Goal: Communication & Community: Answer question/provide support

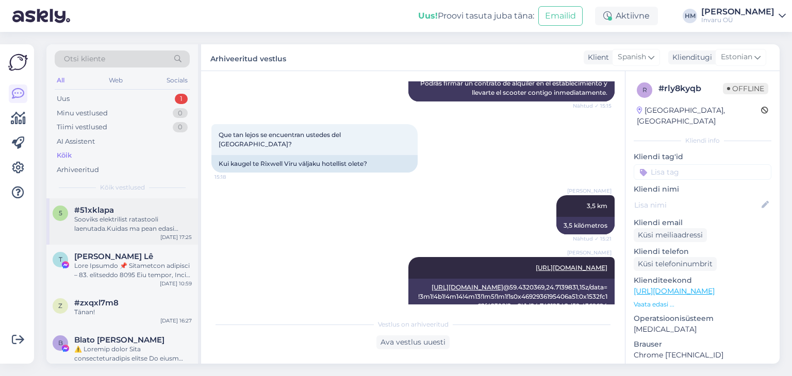
click at [89, 214] on span "#51xklapa" at bounding box center [94, 210] width 40 height 9
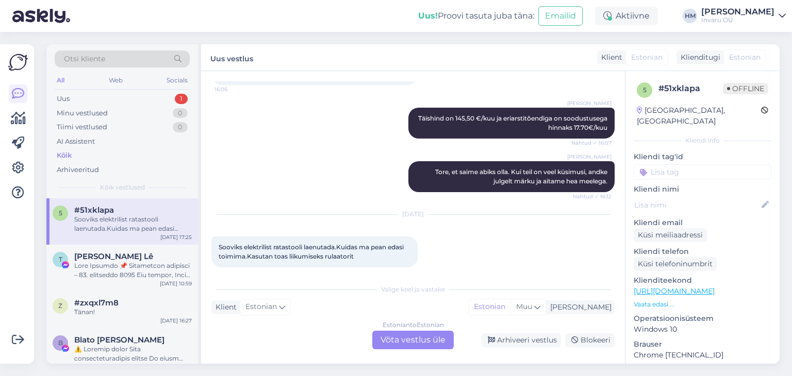
click at [411, 340] on div "Estonian to Estonian Võta vestlus üle" at bounding box center [412, 340] width 81 height 19
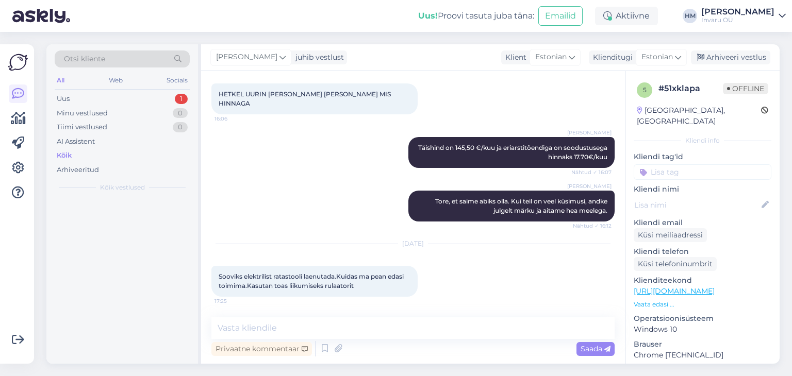
scroll to position [887, 0]
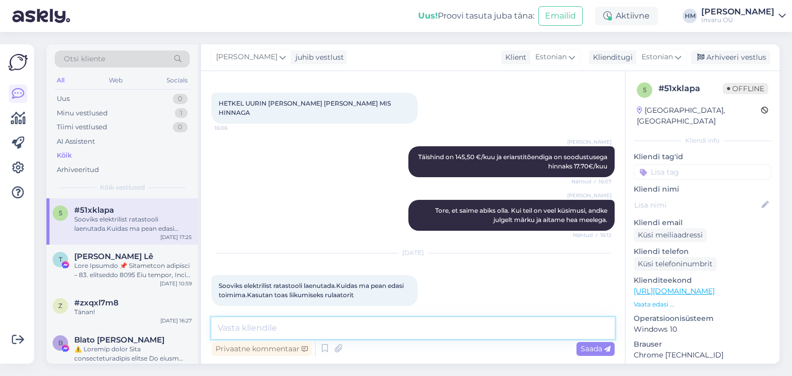
click at [289, 329] on textarea at bounding box center [412, 329] width 403 height 22
type textarea "Tere!"
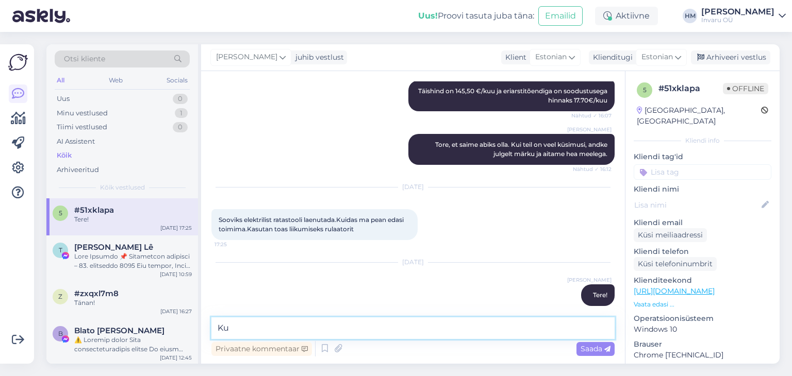
type textarea "K"
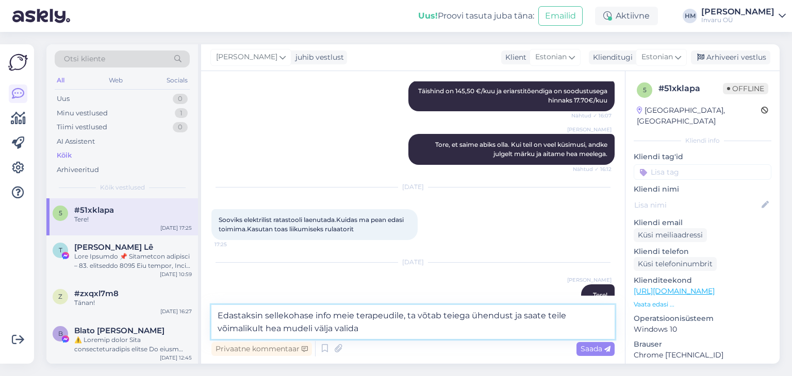
click at [549, 316] on textarea "Edastaksin sellekohase info meie terapeudile, ta võtab teiega ühendust ja saate…" at bounding box center [412, 322] width 403 height 34
type textarea "Edastaksin sellekohase info meie terapeudile, ta võtab teiega ühendust ja saate…"
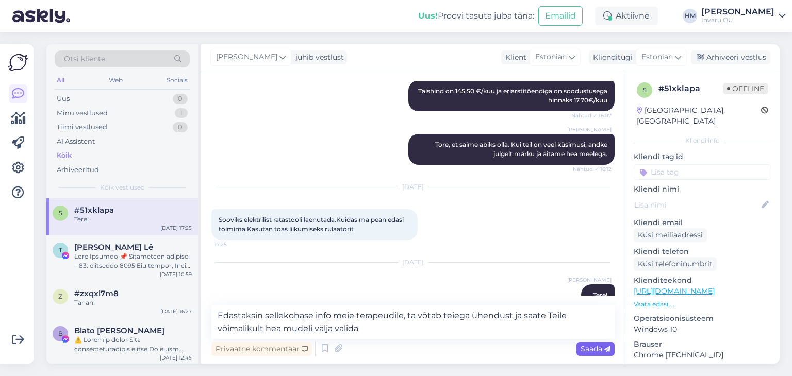
click at [593, 349] on span "Saada" at bounding box center [596, 349] width 30 height 9
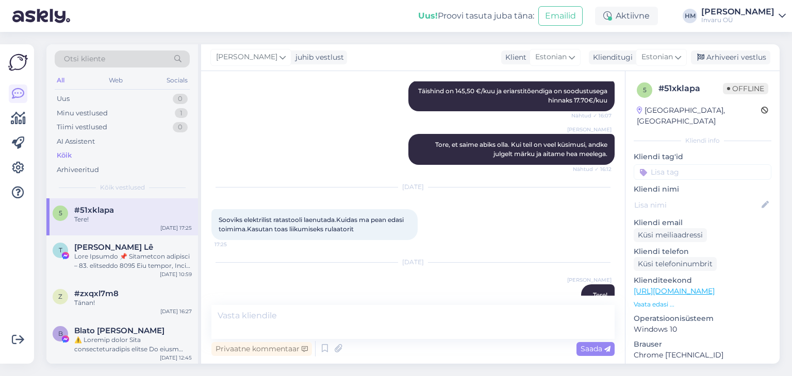
scroll to position [1007, 0]
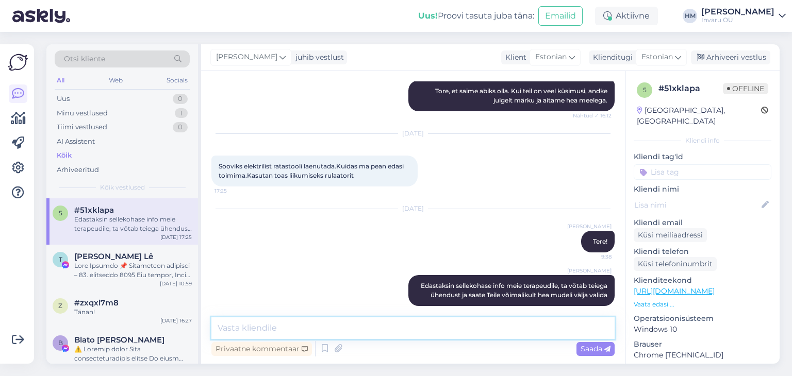
click at [296, 328] on textarea at bounding box center [412, 329] width 403 height 22
click at [219, 331] on textarea "Kuidas on [PERSON_NAME], aadress," at bounding box center [412, 329] width 403 height 22
click at [431, 326] on textarea "[PERSON_NAME] andmeid ... kuidas on [PERSON_NAME], aadress," at bounding box center [412, 329] width 403 height 22
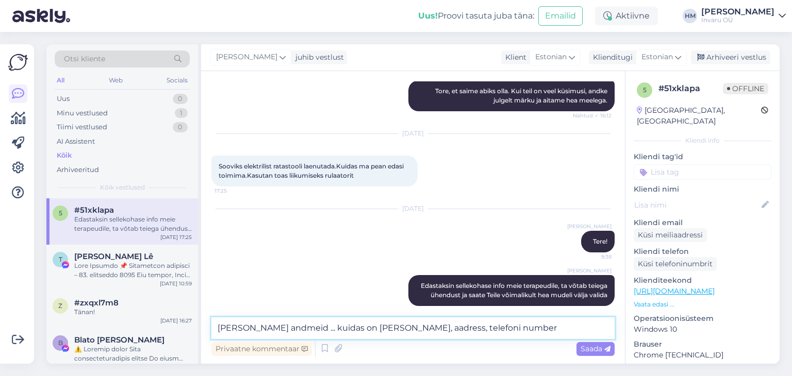
type textarea "[PERSON_NAME] andmeid ... kuidas on [PERSON_NAME], aadress, telefoni number?"
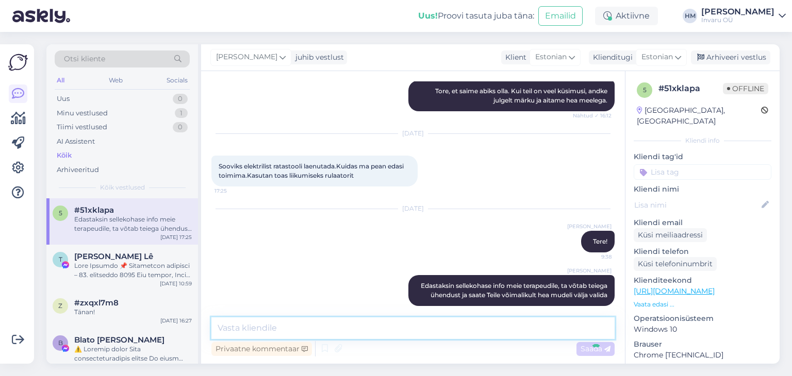
scroll to position [1060, 0]
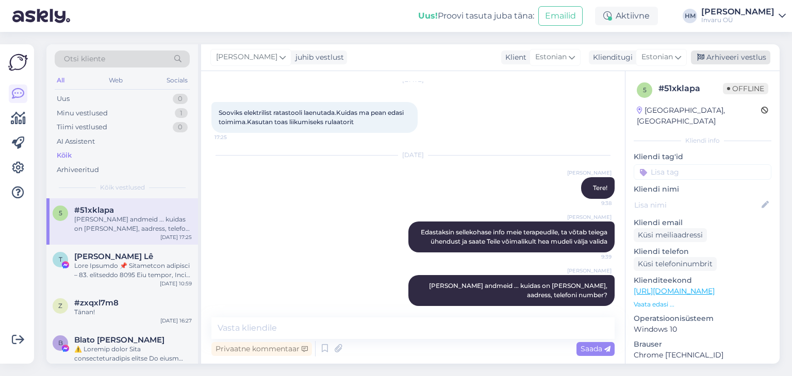
click at [752, 54] on div "Arhiveeri vestlus" at bounding box center [730, 58] width 79 height 14
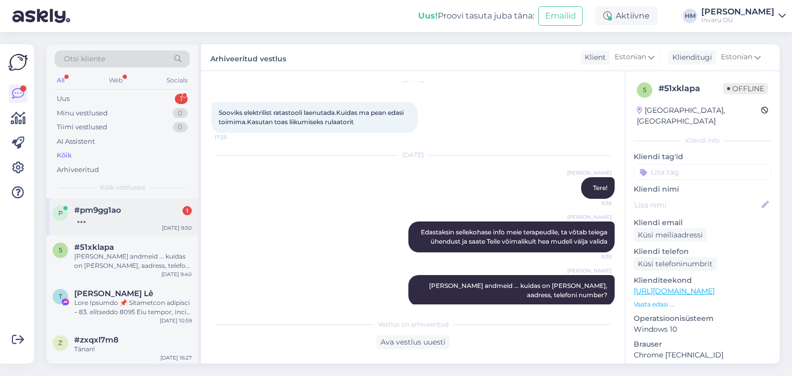
click at [109, 213] on span "#pm9gg1ao" at bounding box center [97, 210] width 47 height 9
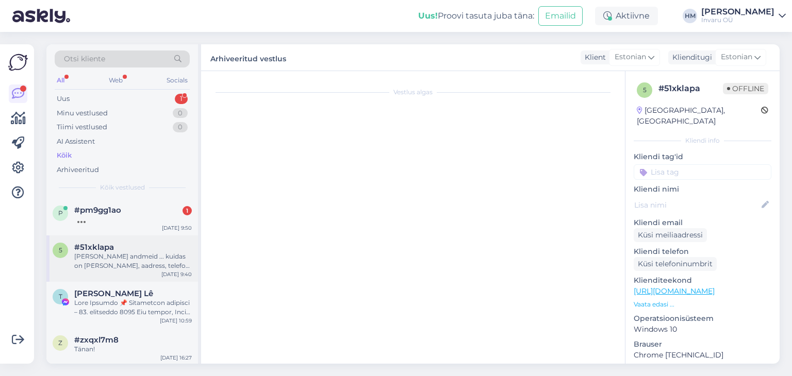
scroll to position [1615, 0]
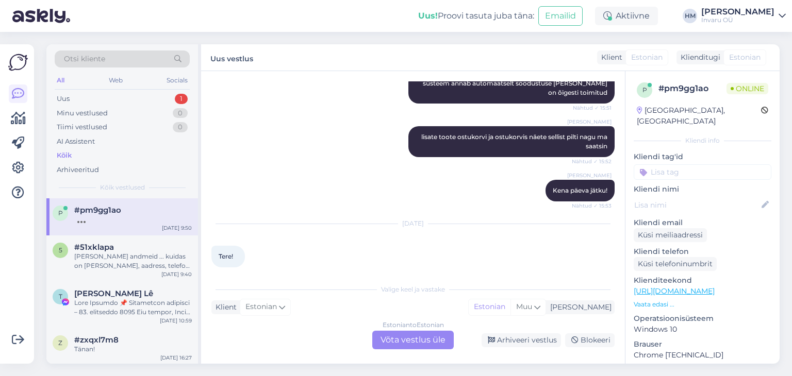
click at [407, 337] on div "Estonian to Estonian Võta vestlus üle" at bounding box center [412, 340] width 81 height 19
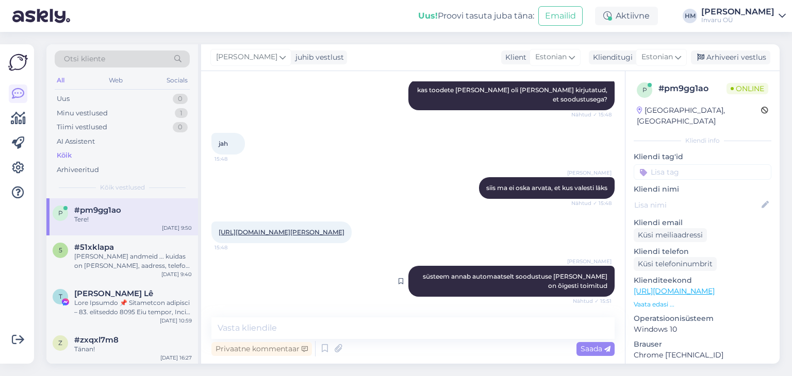
scroll to position [1576, 0]
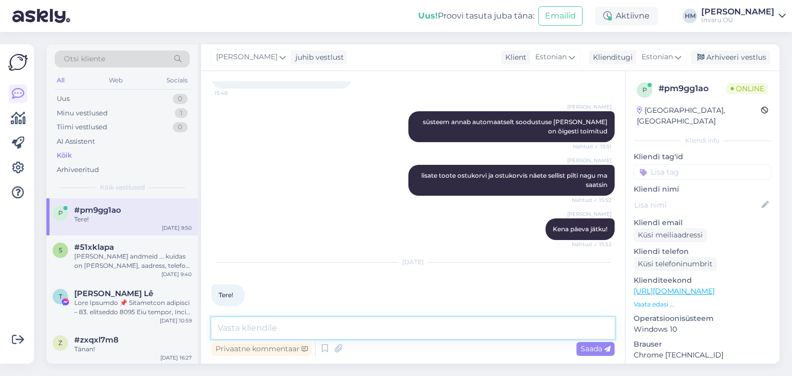
click at [263, 326] on textarea at bounding box center [412, 329] width 403 height 22
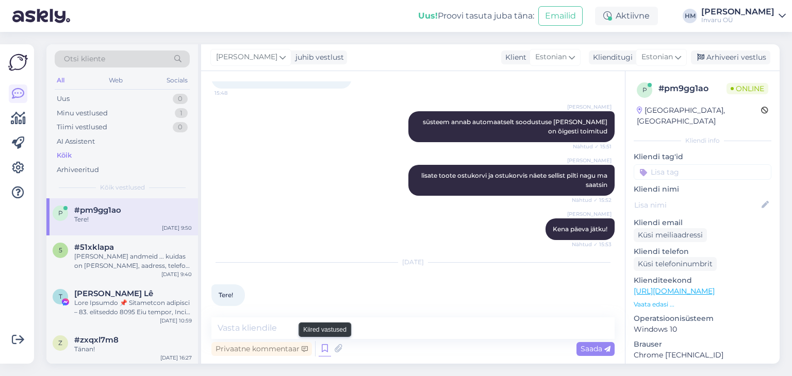
click at [326, 349] on icon at bounding box center [325, 348] width 12 height 15
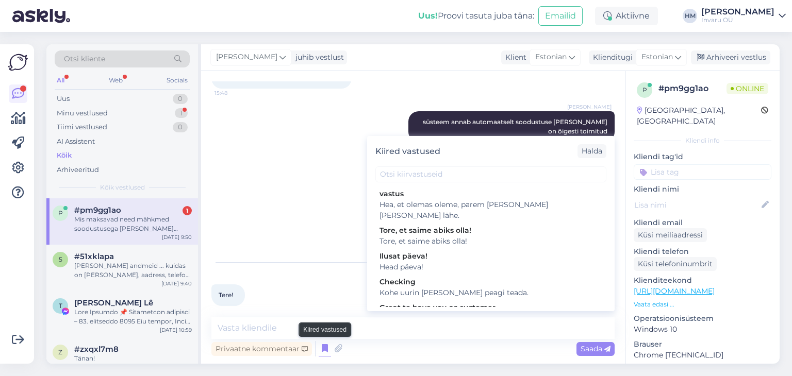
scroll to position [1639, 0]
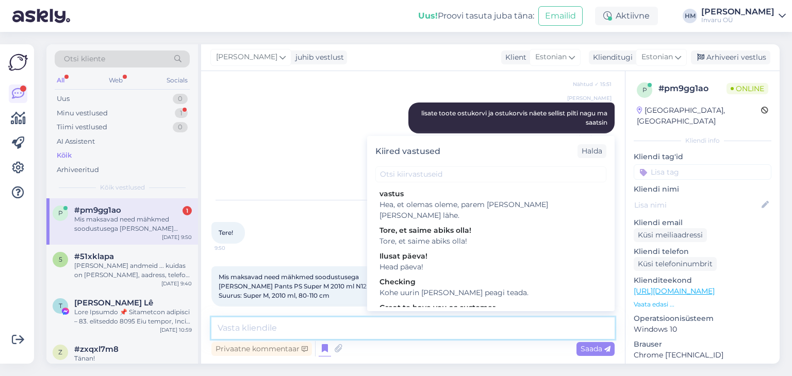
click at [269, 326] on textarea at bounding box center [412, 329] width 403 height 22
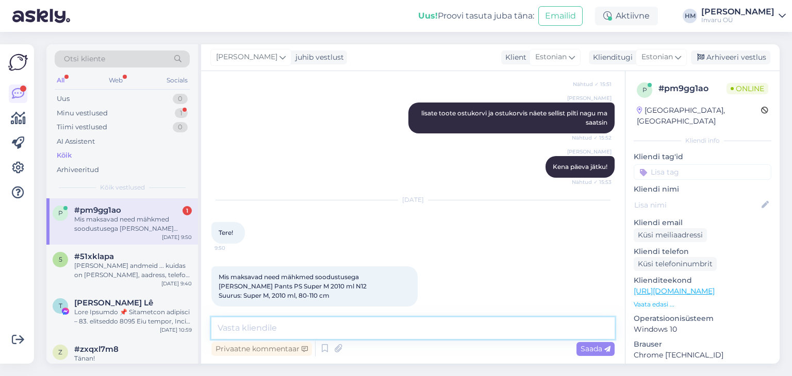
click at [310, 334] on textarea at bounding box center [412, 329] width 403 height 22
click at [256, 322] on textarea at bounding box center [412, 329] width 403 height 22
drag, startPoint x: 364, startPoint y: 328, endPoint x: 240, endPoint y: 325, distance: 123.3
click at [240, 325] on textarea "Tere, kas abivaja on pensionär?" at bounding box center [412, 329] width 403 height 22
drag, startPoint x: 347, startPoint y: 329, endPoint x: 435, endPoint y: 331, distance: 88.7
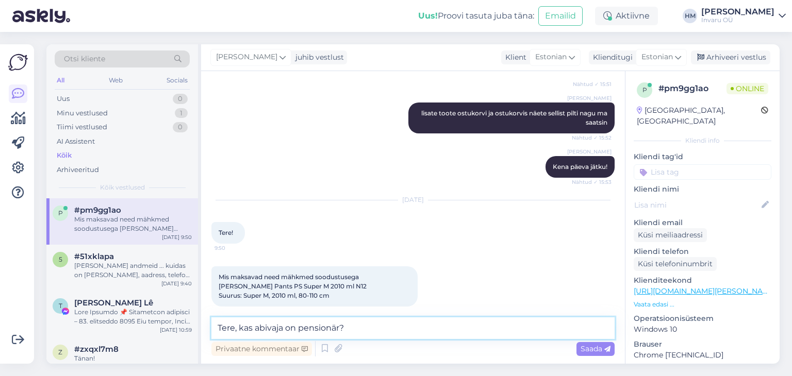
click at [347, 329] on textarea "Tere, kas abivaja on pensionär?" at bounding box center [412, 329] width 403 height 22
click at [368, 323] on textarea "Tere, kas abivaja on pensionär?" at bounding box center [412, 329] width 403 height 22
type textarea "Tere, kas abivaja on pensionieas?"
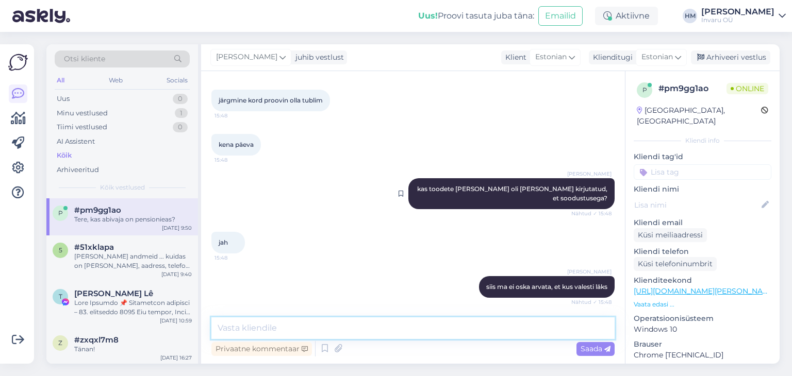
scroll to position [1683, 0]
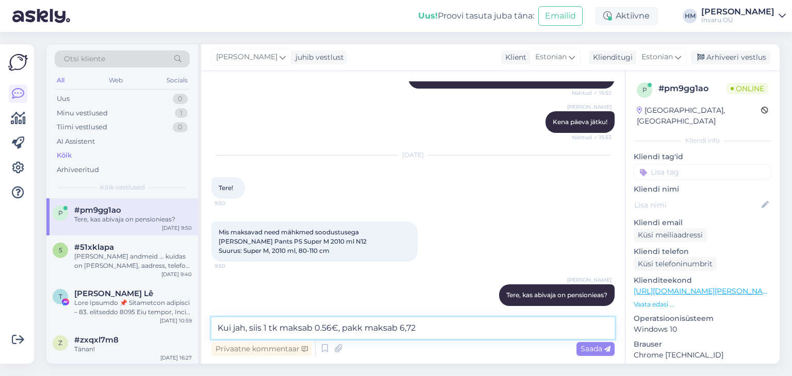
type textarea "Kui jah, siis 1 tk maksab 0.56€, pakk maksab 6,72€"
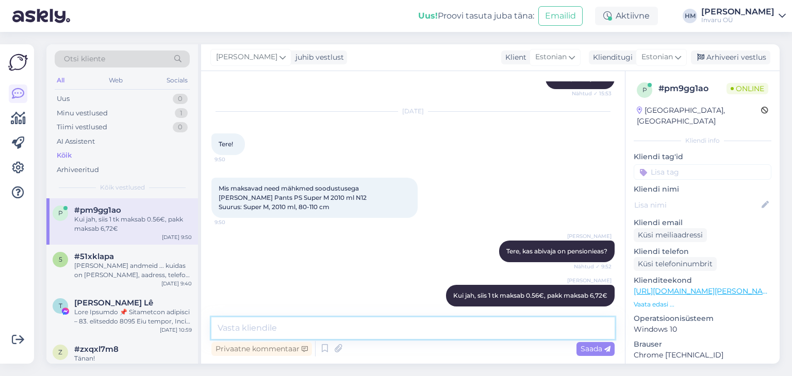
click at [247, 325] on textarea at bounding box center [412, 329] width 403 height 22
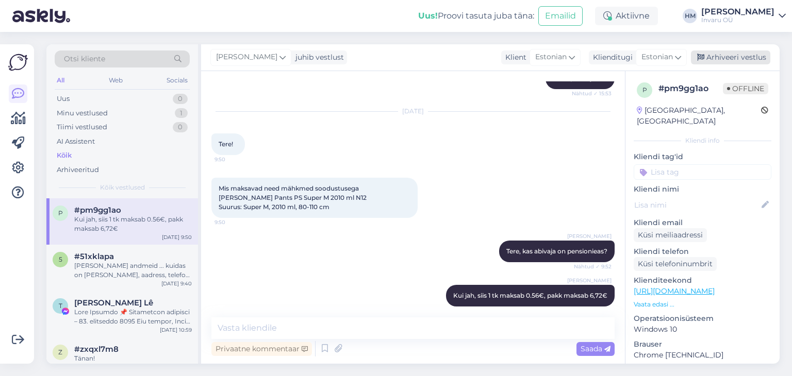
click at [730, 56] on div "Arhiveeri vestlus" at bounding box center [730, 58] width 79 height 14
